Goal: Information Seeking & Learning: Understand process/instructions

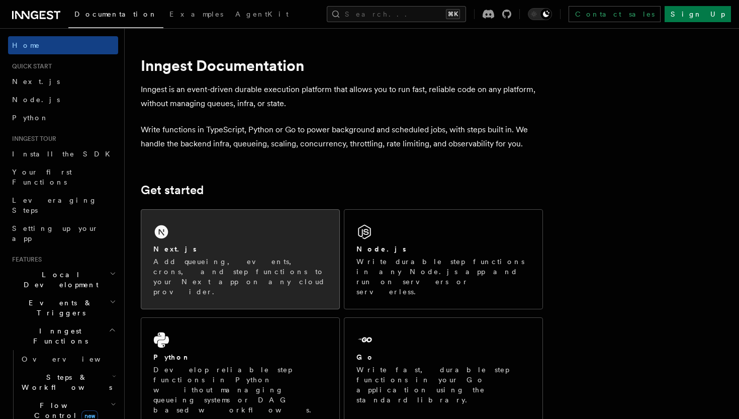
click at [196, 252] on div "Next.js" at bounding box center [240, 249] width 174 height 11
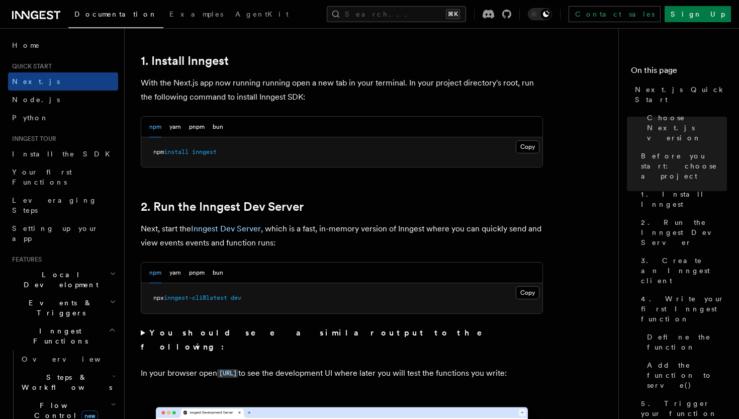
scroll to position [547, 0]
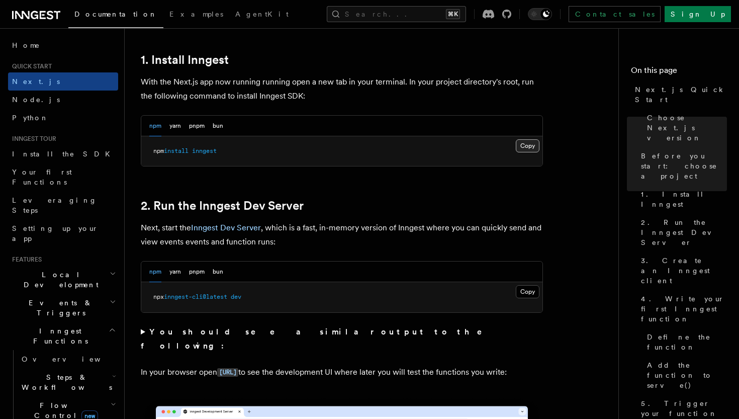
click at [529, 147] on button "Copy Copied" at bounding box center [528, 145] width 24 height 13
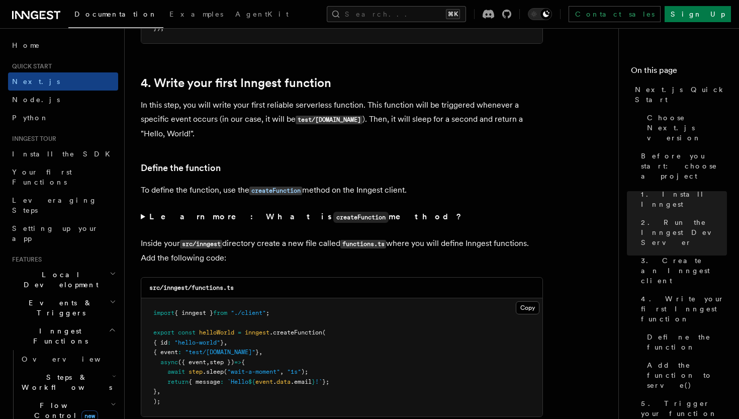
scroll to position [1591, 0]
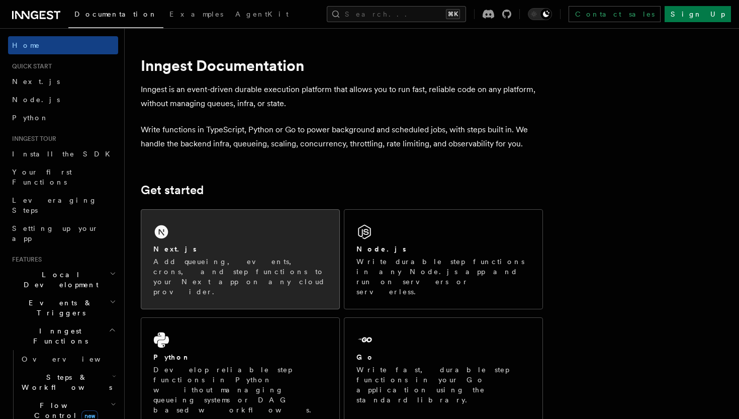
click at [250, 251] on div "Next.js" at bounding box center [240, 249] width 174 height 11
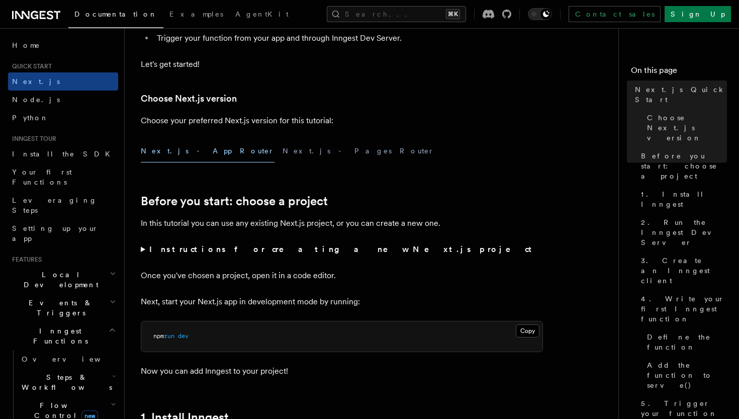
scroll to position [191, 0]
click at [283, 158] on button "Next.js - Pages Router" at bounding box center [359, 150] width 152 height 23
click at [191, 156] on button "Next.js - App Router" at bounding box center [208, 150] width 134 height 23
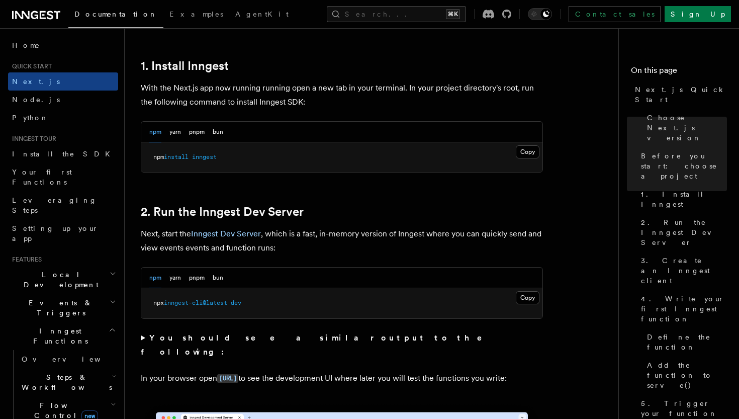
scroll to position [542, 0]
